Goal: Information Seeking & Learning: Learn about a topic

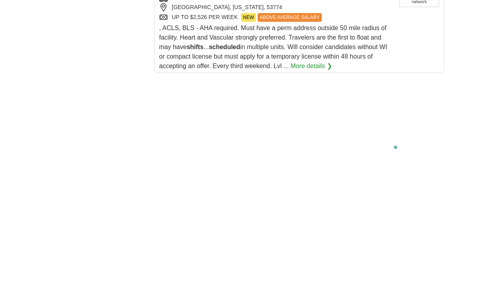
scroll to position [1664, 0]
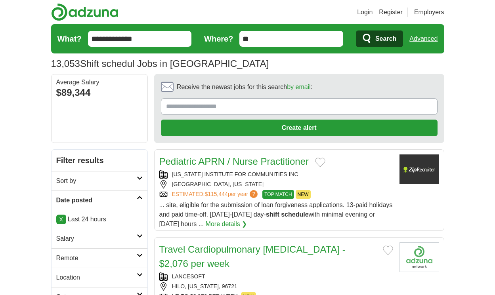
scroll to position [1179, 0]
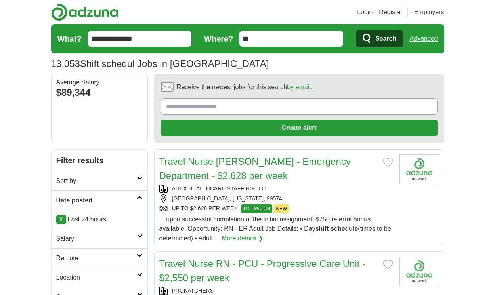
scroll to position [1198, 0]
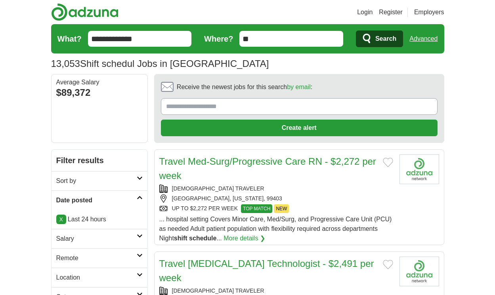
scroll to position [1146, 0]
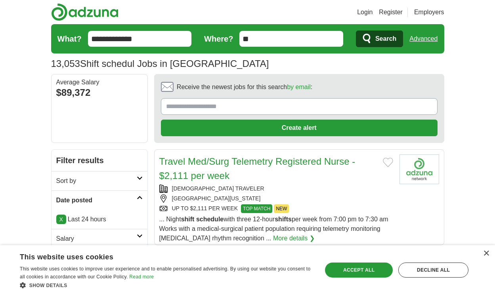
scroll to position [1188, 0]
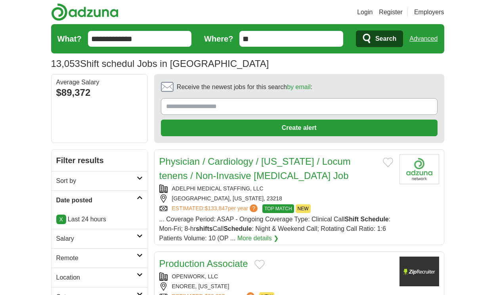
scroll to position [1169, 0]
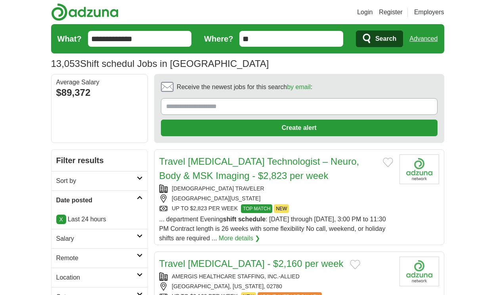
scroll to position [1141, 0]
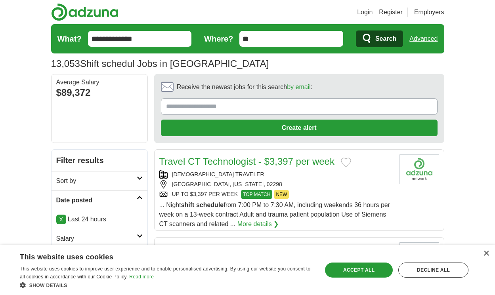
scroll to position [1246, 0]
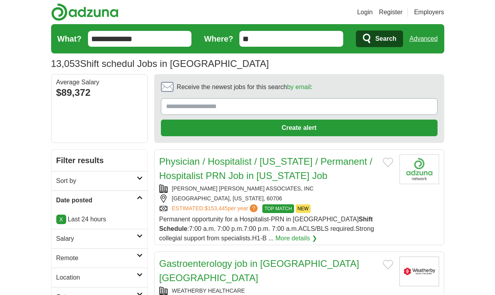
scroll to position [1217, 0]
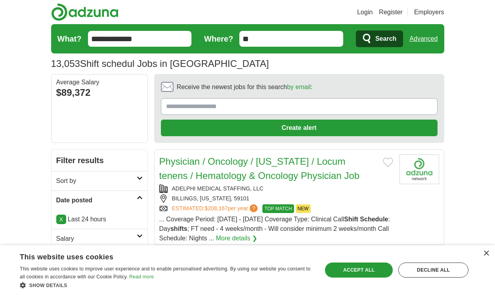
scroll to position [1186, 0]
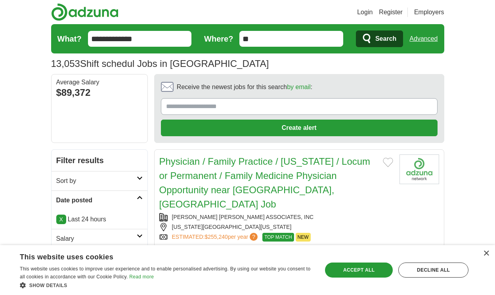
scroll to position [1229, 0]
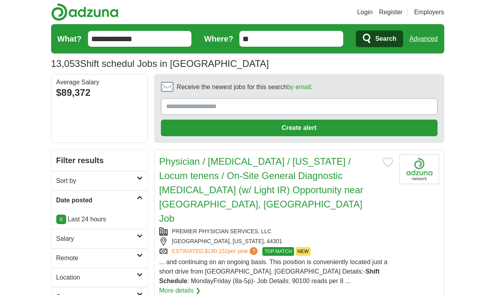
scroll to position [1305, 0]
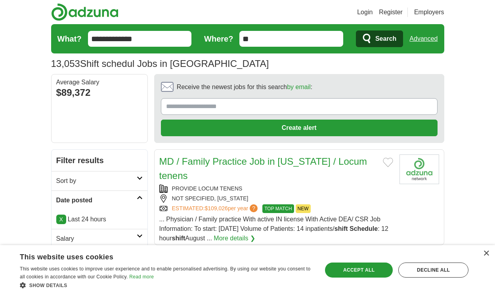
scroll to position [1253, 0]
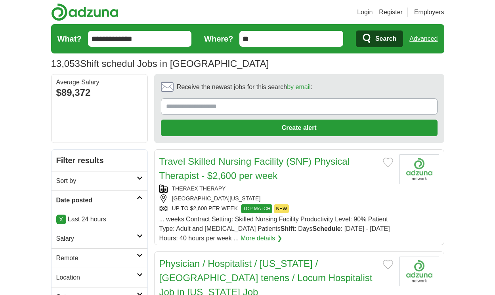
scroll to position [1215, 0]
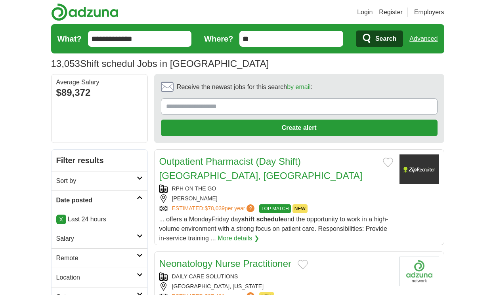
scroll to position [1131, 0]
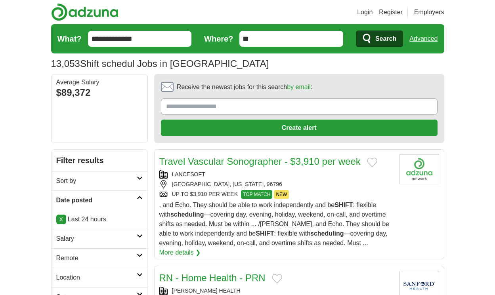
scroll to position [1160, 0]
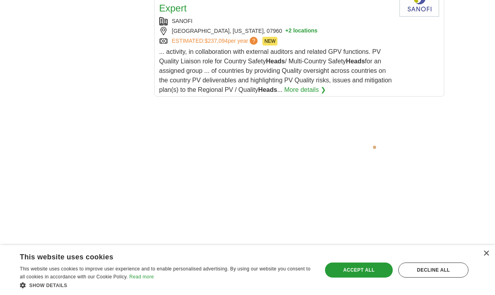
scroll to position [1600, 0]
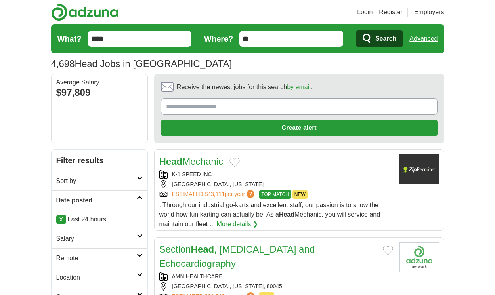
scroll to position [1222, 0]
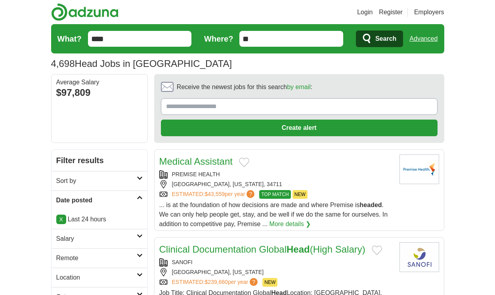
scroll to position [1160, 0]
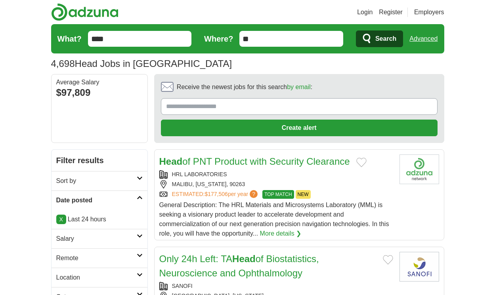
scroll to position [1193, 0]
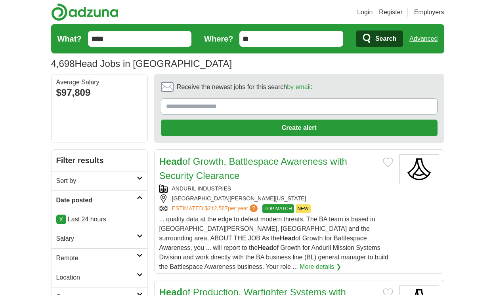
scroll to position [1246, 0]
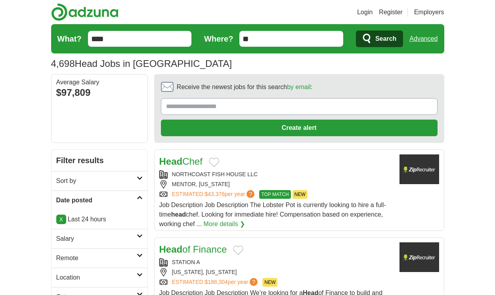
scroll to position [1188, 0]
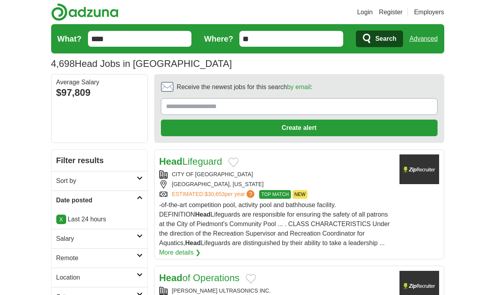
scroll to position [1074, 0]
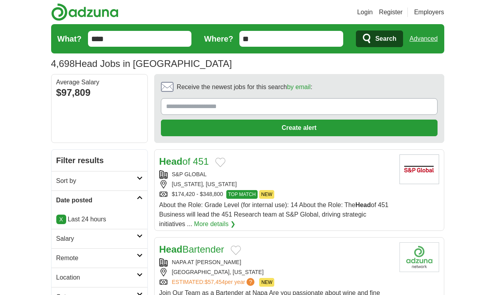
scroll to position [1169, 0]
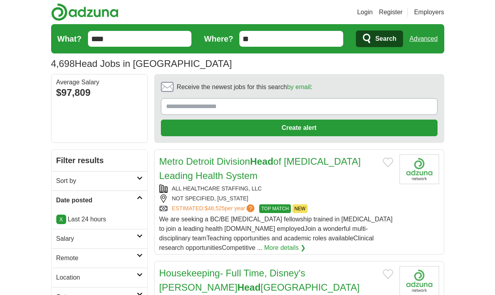
scroll to position [1198, 0]
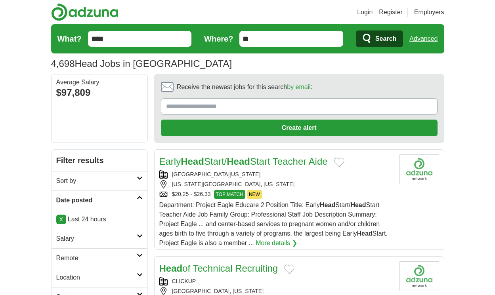
scroll to position [1241, 0]
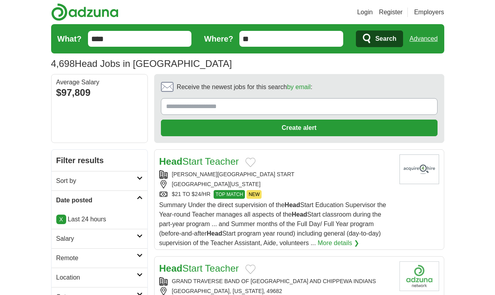
scroll to position [1246, 0]
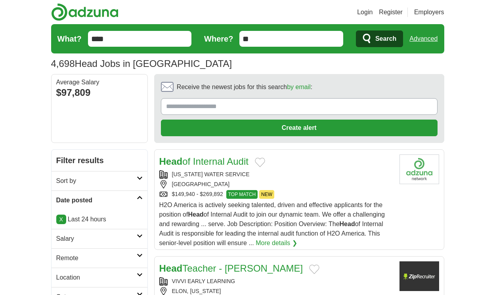
scroll to position [1208, 0]
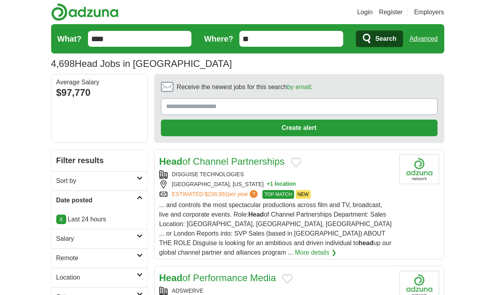
scroll to position [1129, 0]
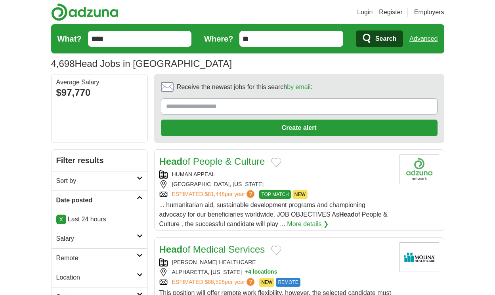
scroll to position [1162, 0]
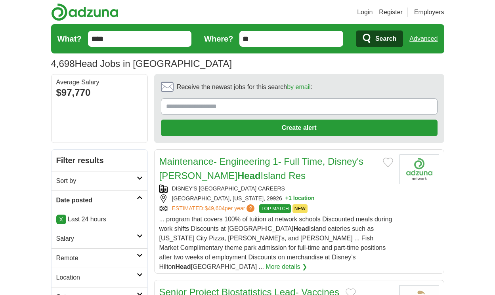
scroll to position [1310, 0]
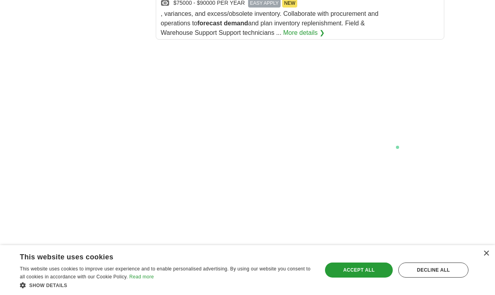
scroll to position [1698, 0]
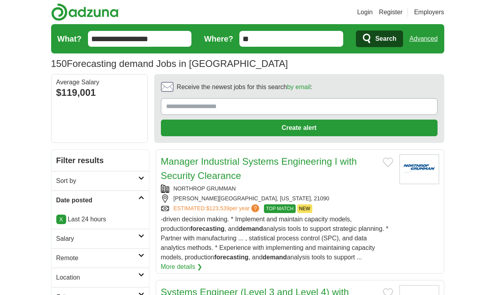
scroll to position [1179, 0]
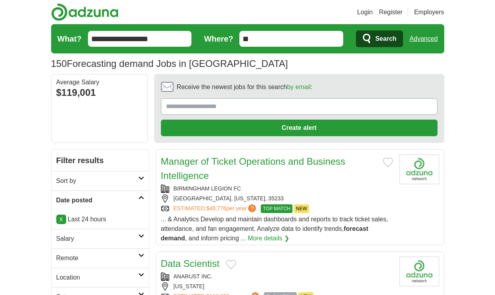
scroll to position [1165, 0]
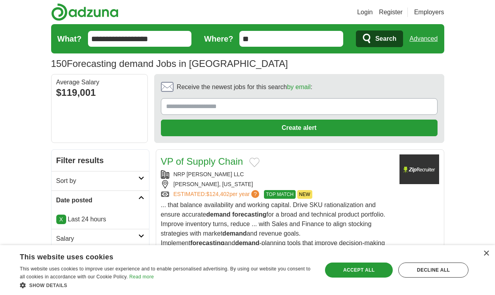
scroll to position [1184, 0]
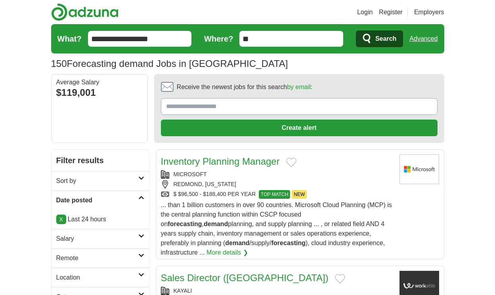
scroll to position [1276, 0]
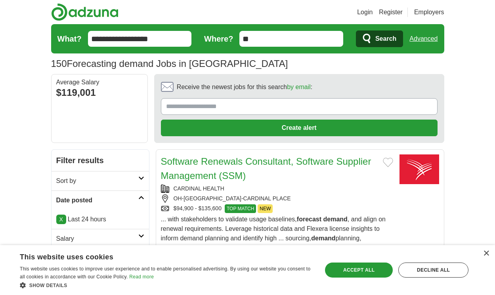
scroll to position [1262, 0]
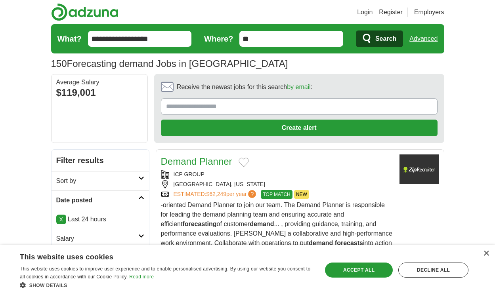
scroll to position [1234, 0]
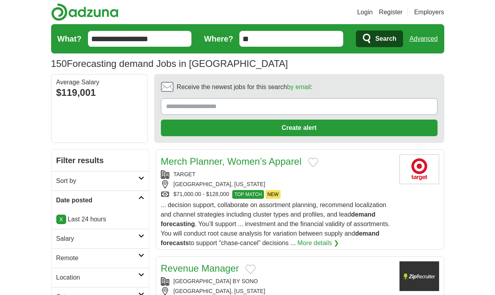
scroll to position [1153, 0]
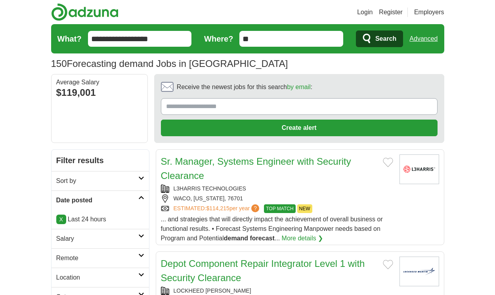
scroll to position [1129, 0]
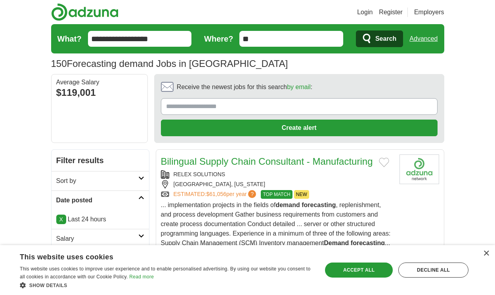
scroll to position [1162, 0]
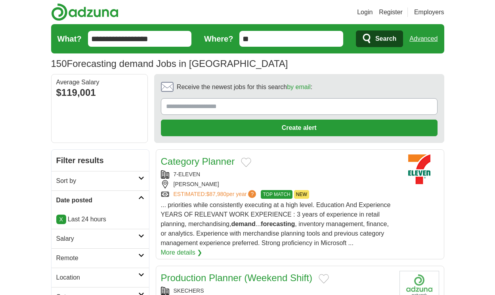
scroll to position [1148, 0]
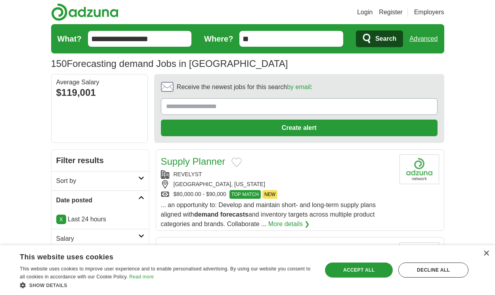
scroll to position [1120, 0]
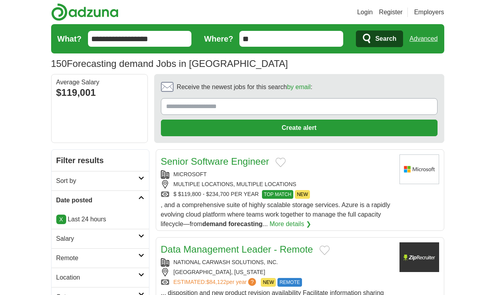
scroll to position [1086, 0]
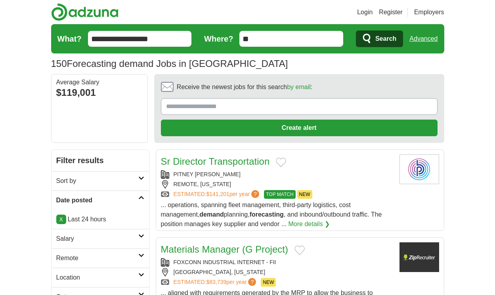
scroll to position [1115, 0]
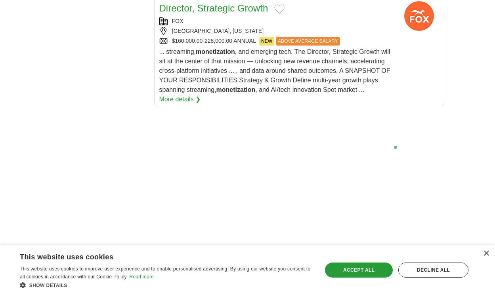
scroll to position [1796, 0]
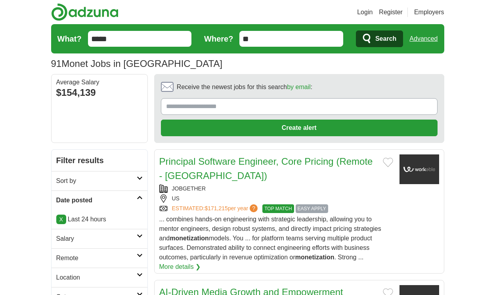
scroll to position [1322, 0]
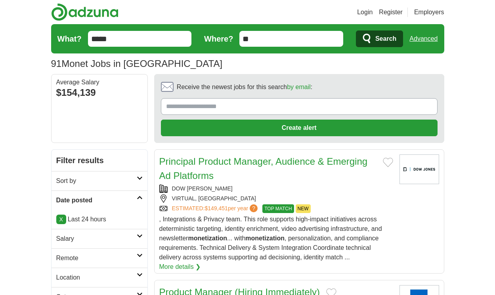
scroll to position [1265, 0]
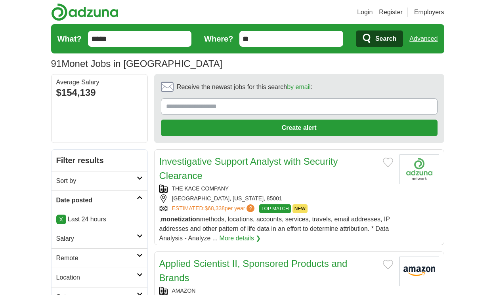
scroll to position [1165, 0]
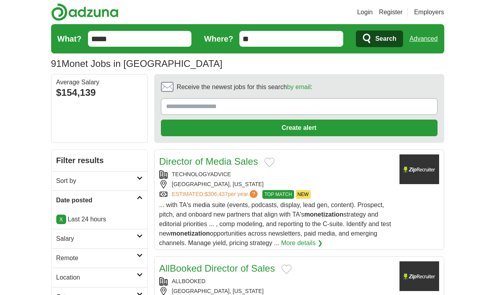
scroll to position [1155, 0]
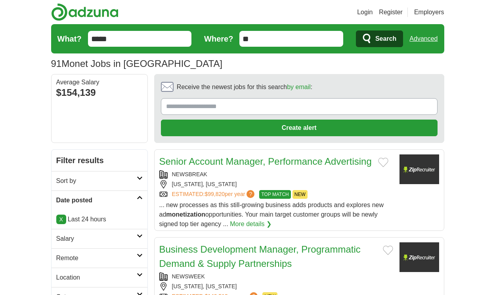
scroll to position [1136, 0]
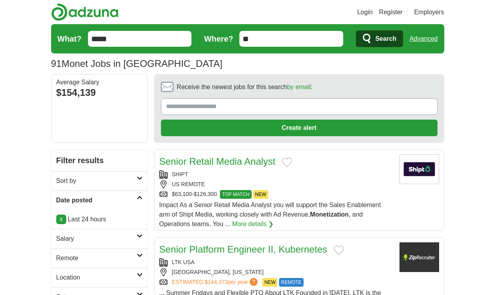
scroll to position [1084, 0]
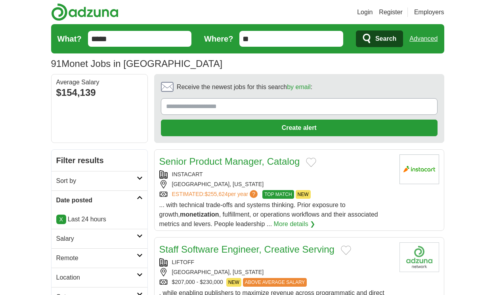
scroll to position [1084, 0]
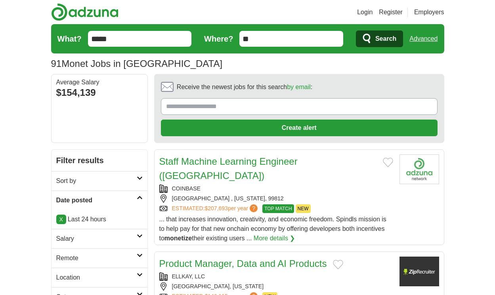
scroll to position [1070, 0]
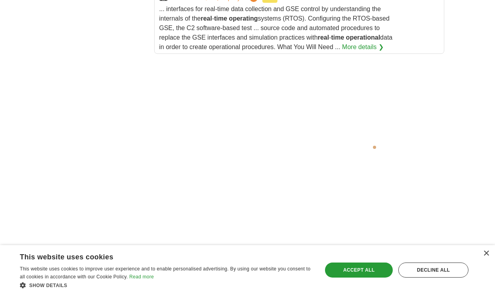
scroll to position [1842, 0]
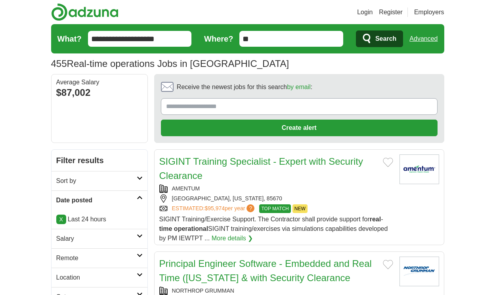
scroll to position [1322, 0]
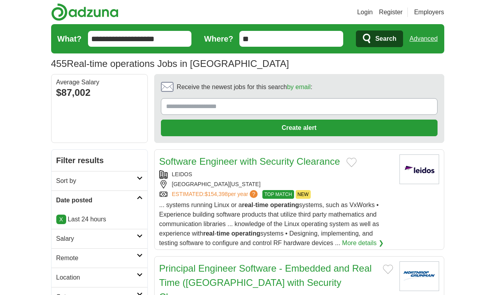
scroll to position [1355, 0]
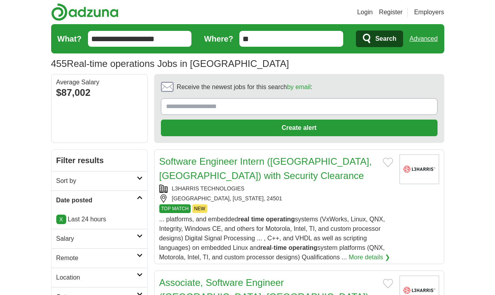
scroll to position [1393, 0]
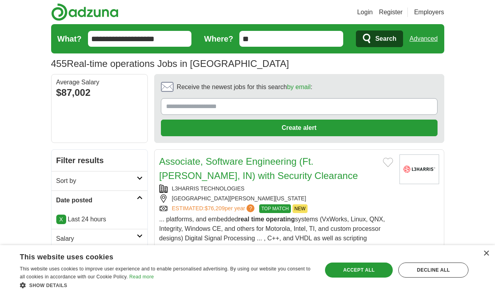
scroll to position [1331, 0]
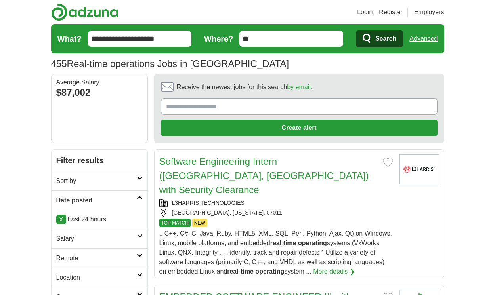
scroll to position [1284, 0]
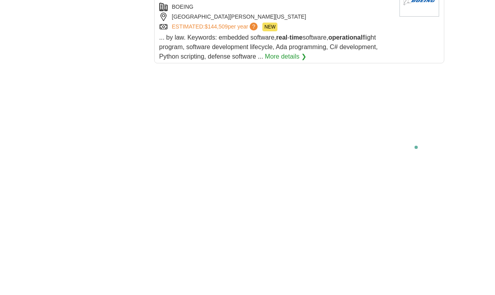
scroll to position [1507, 0]
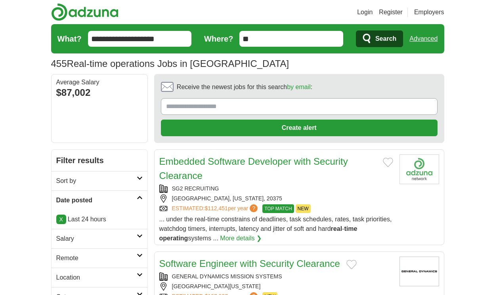
scroll to position [1174, 0]
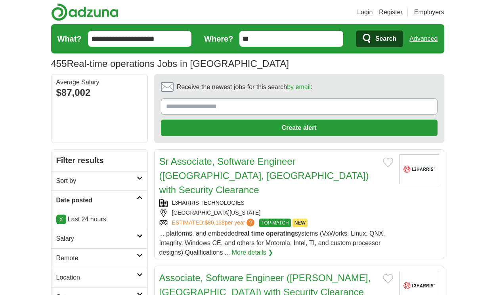
scroll to position [1198, 0]
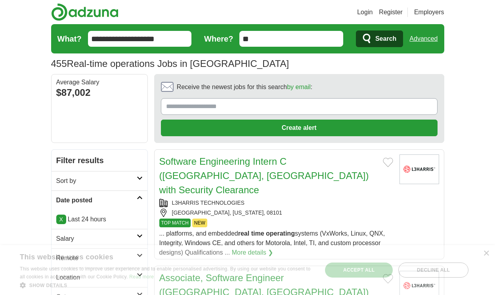
scroll to position [1198, 0]
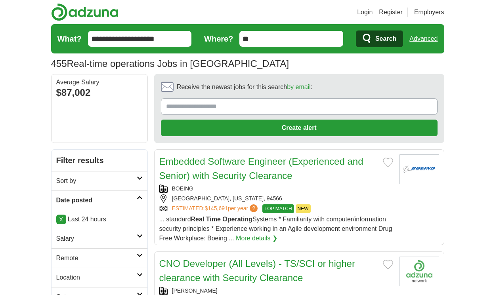
scroll to position [1174, 0]
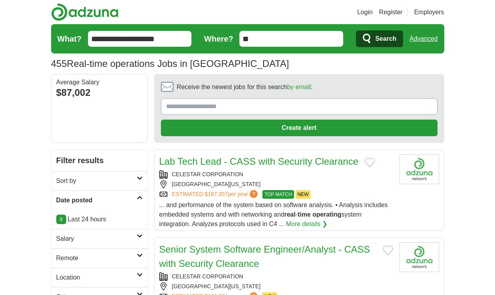
scroll to position [1191, 0]
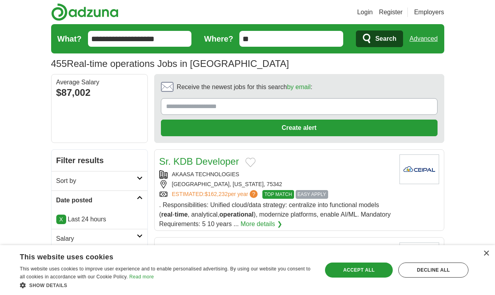
scroll to position [1234, 0]
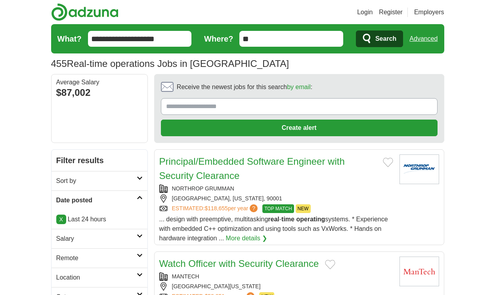
scroll to position [1257, 0]
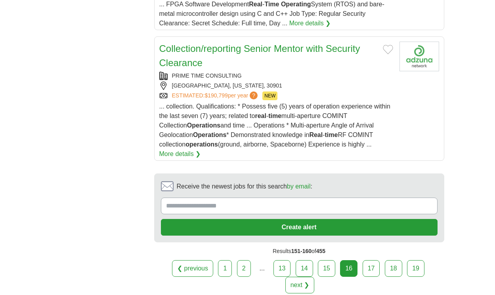
scroll to position [1129, 0]
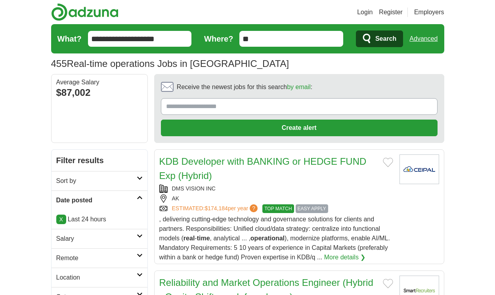
scroll to position [1196, 0]
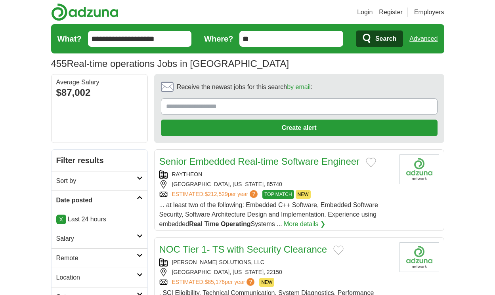
scroll to position [1117, 0]
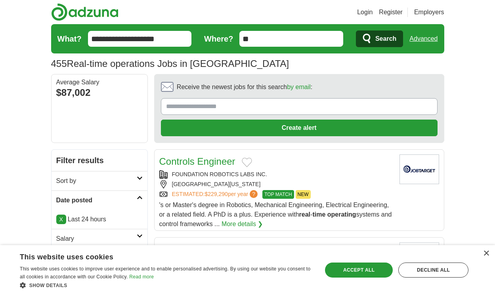
scroll to position [1179, 0]
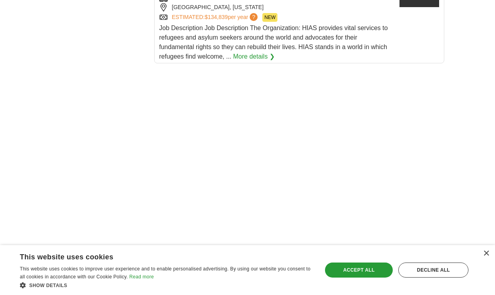
scroll to position [1595, 0]
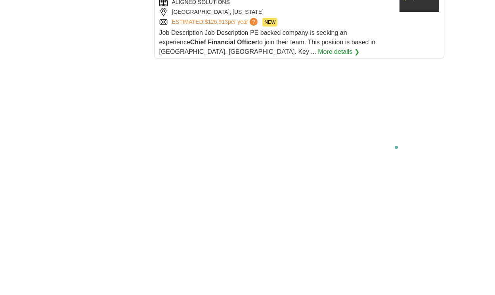
scroll to position [1366, 0]
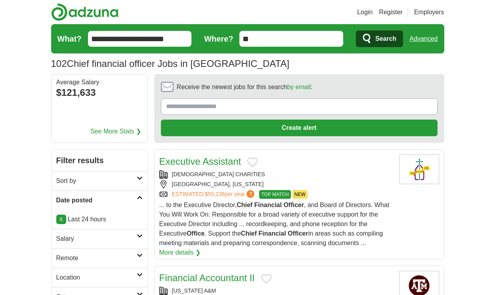
scroll to position [1122, 0]
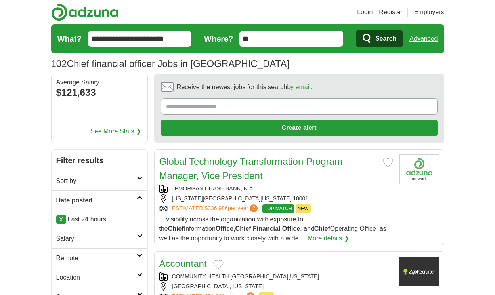
scroll to position [1070, 0]
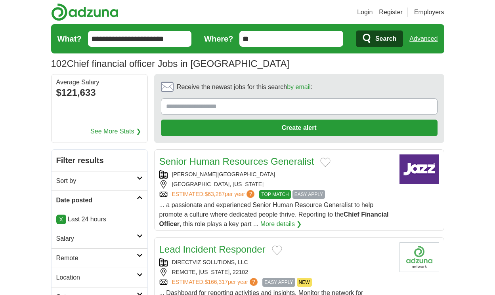
scroll to position [1055, 0]
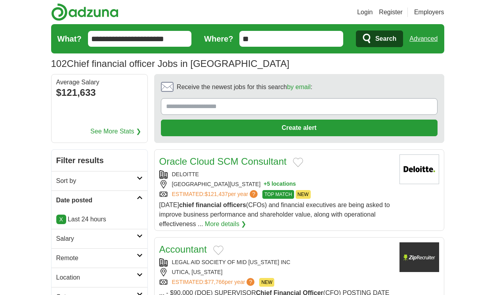
scroll to position [1055, 0]
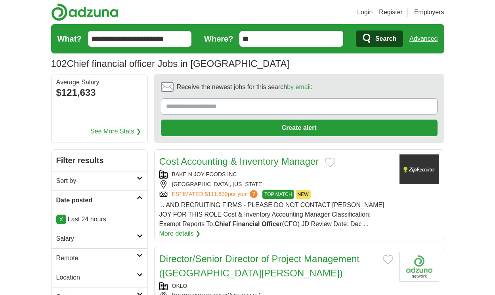
scroll to position [1103, 0]
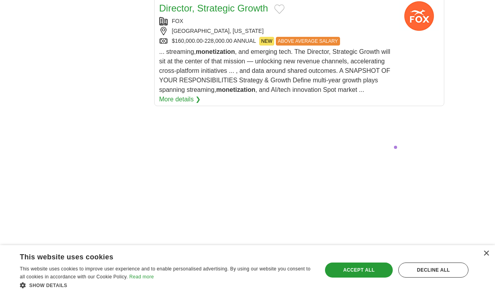
scroll to position [1829, 0]
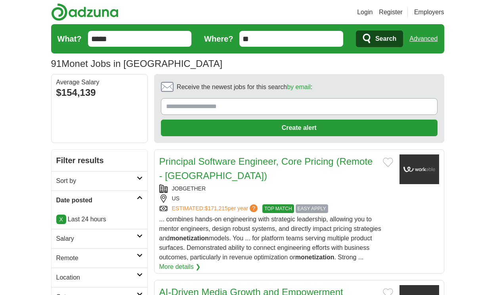
scroll to position [1322, 0]
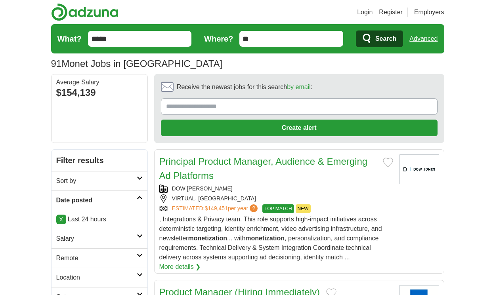
scroll to position [1265, 0]
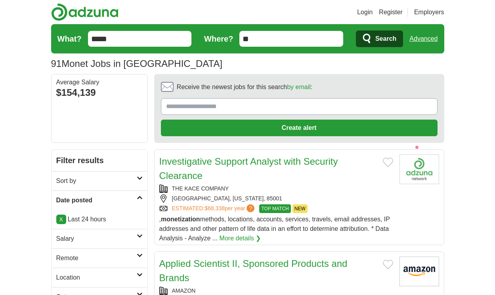
scroll to position [1165, 0]
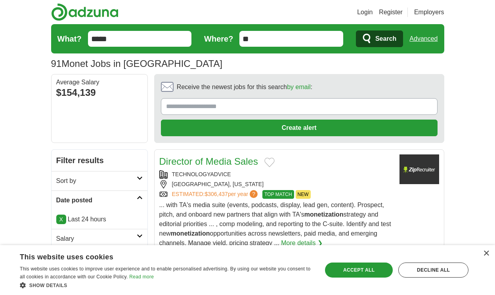
scroll to position [1155, 0]
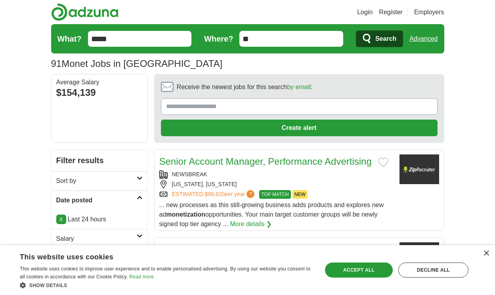
scroll to position [1136, 0]
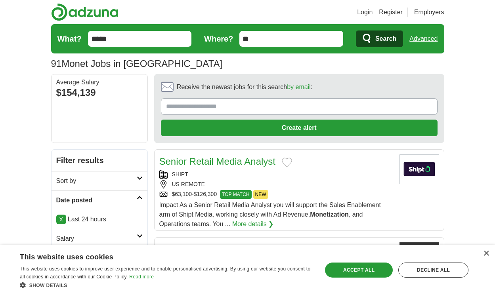
scroll to position [1084, 0]
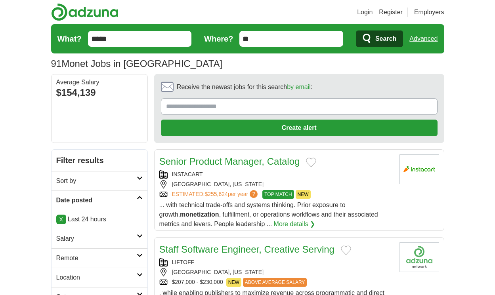
scroll to position [1084, 0]
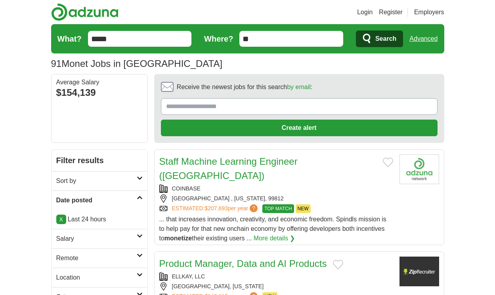
scroll to position [1070, 0]
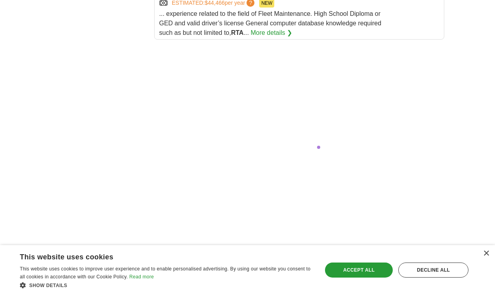
scroll to position [1415, 0]
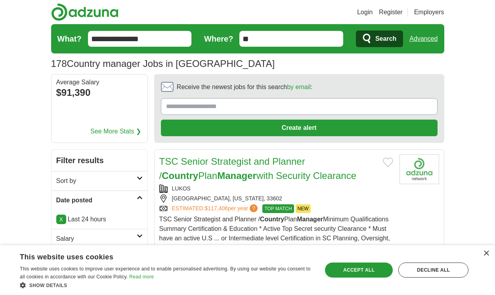
scroll to position [1198, 0]
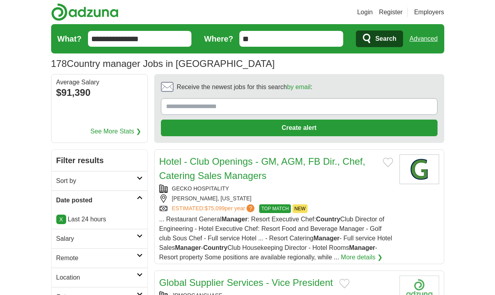
scroll to position [1160, 0]
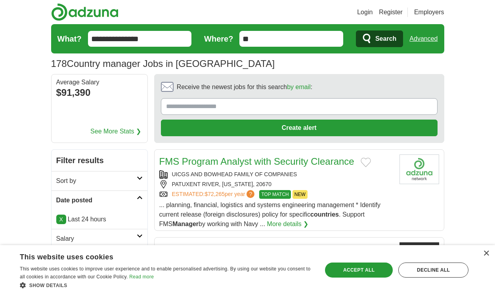
scroll to position [1112, 0]
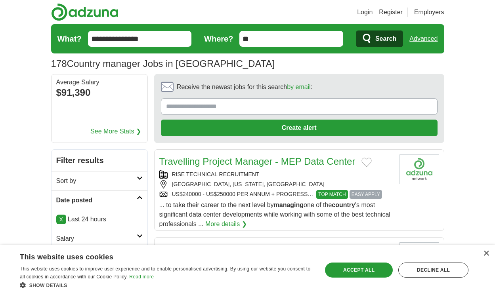
scroll to position [1131, 0]
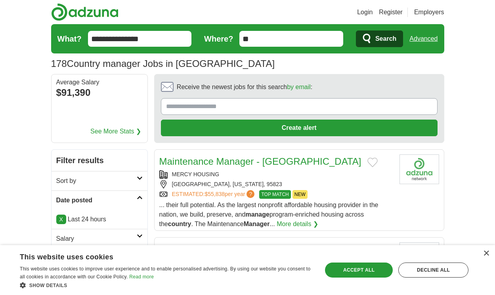
scroll to position [1148, 0]
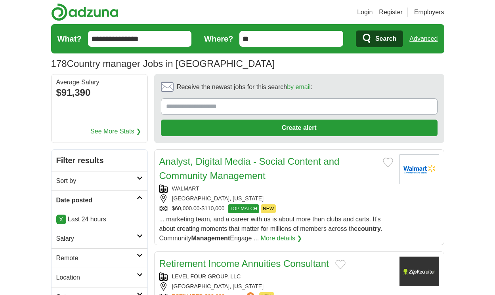
scroll to position [1153, 0]
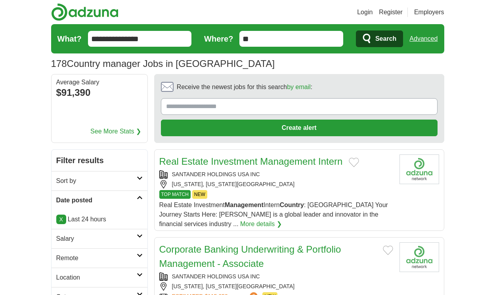
scroll to position [1148, 0]
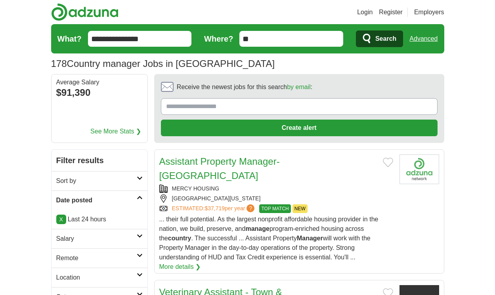
scroll to position [1162, 0]
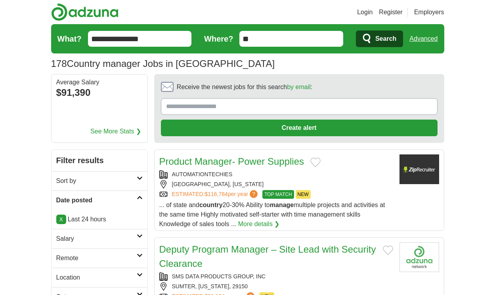
scroll to position [1172, 0]
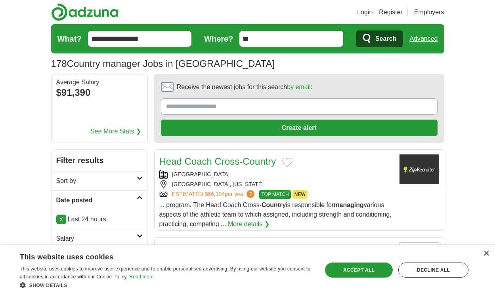
scroll to position [1134, 0]
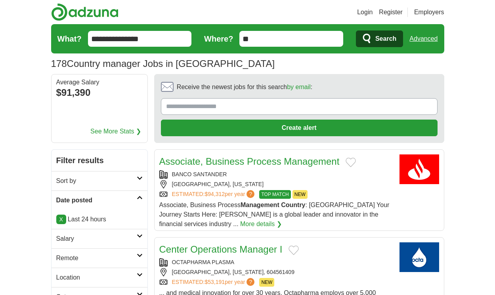
scroll to position [1153, 0]
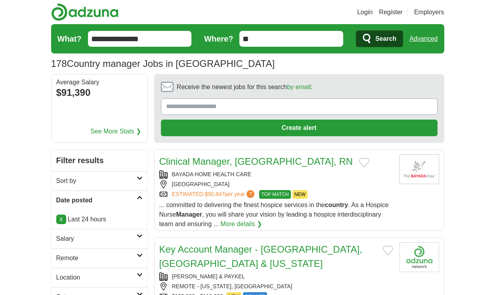
scroll to position [1120, 0]
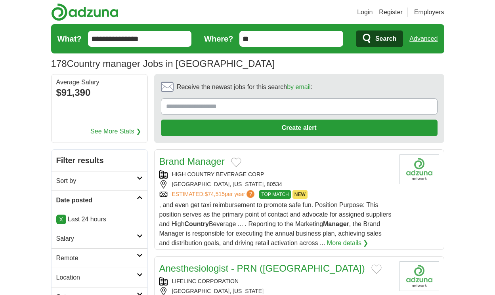
scroll to position [1238, 0]
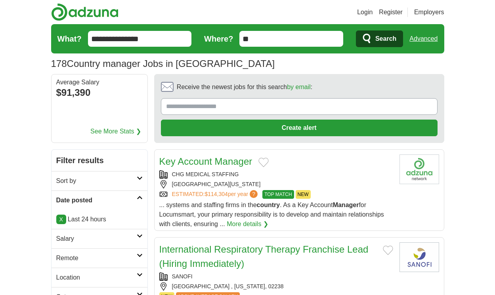
scroll to position [1167, 0]
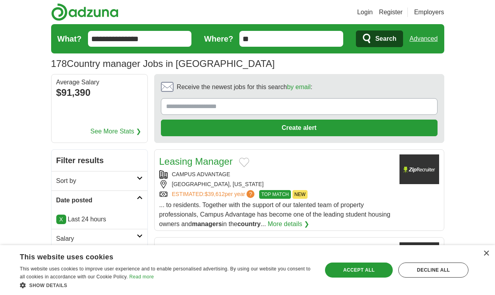
scroll to position [1158, 0]
